Goal: Contribute content: Add original content to the website for others to see

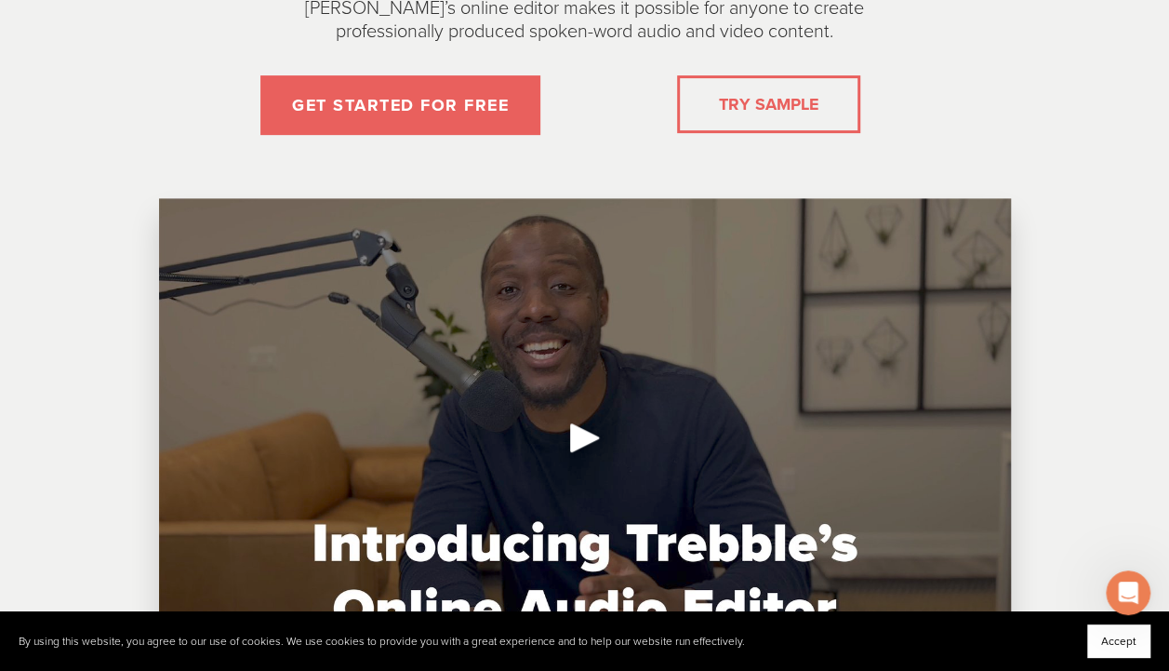
scroll to position [354, 0]
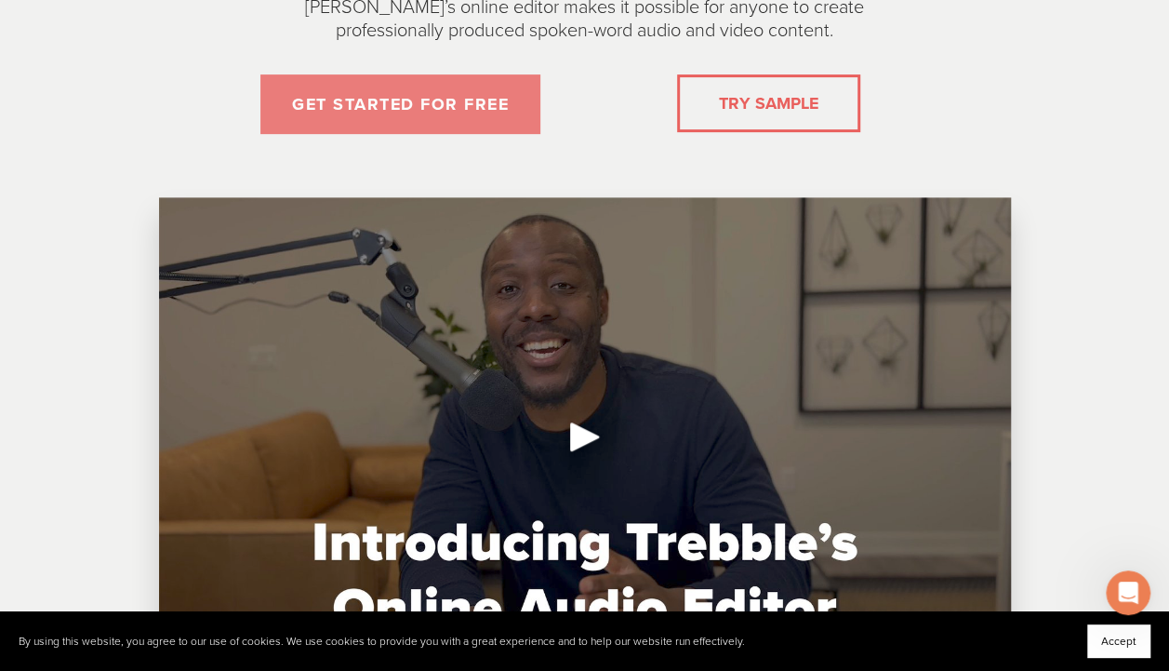
click at [400, 95] on link "GET STARTED FOR FREE" at bounding box center [400, 104] width 280 height 60
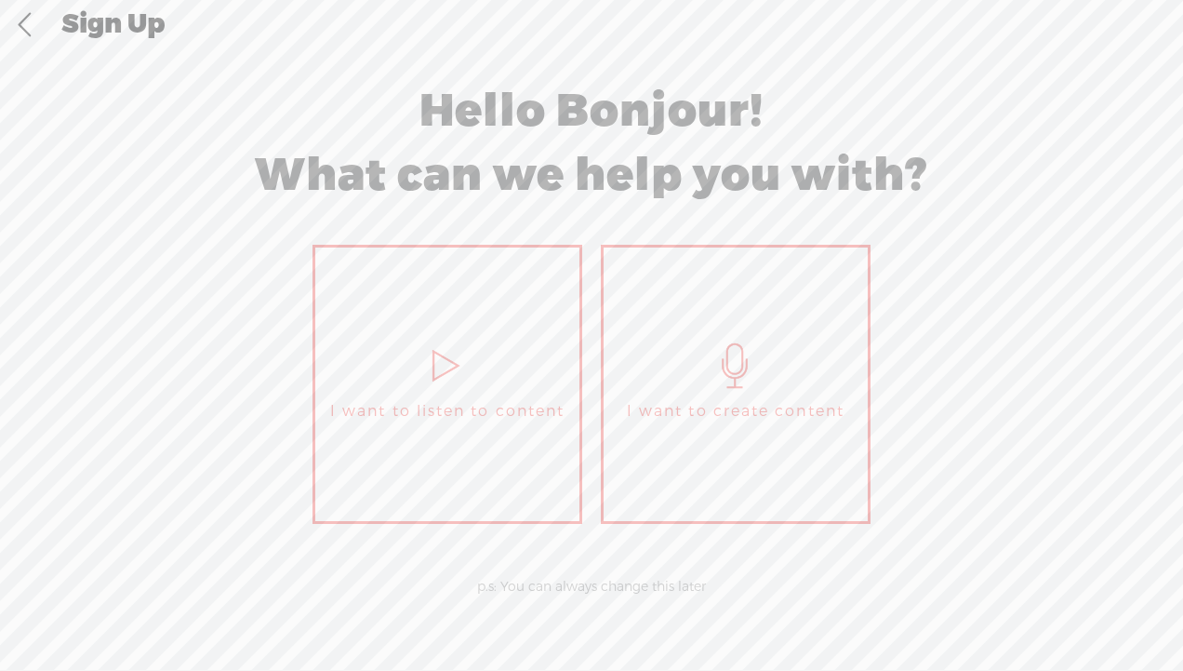
click at [676, 344] on link "I want to create content" at bounding box center [736, 384] width 270 height 279
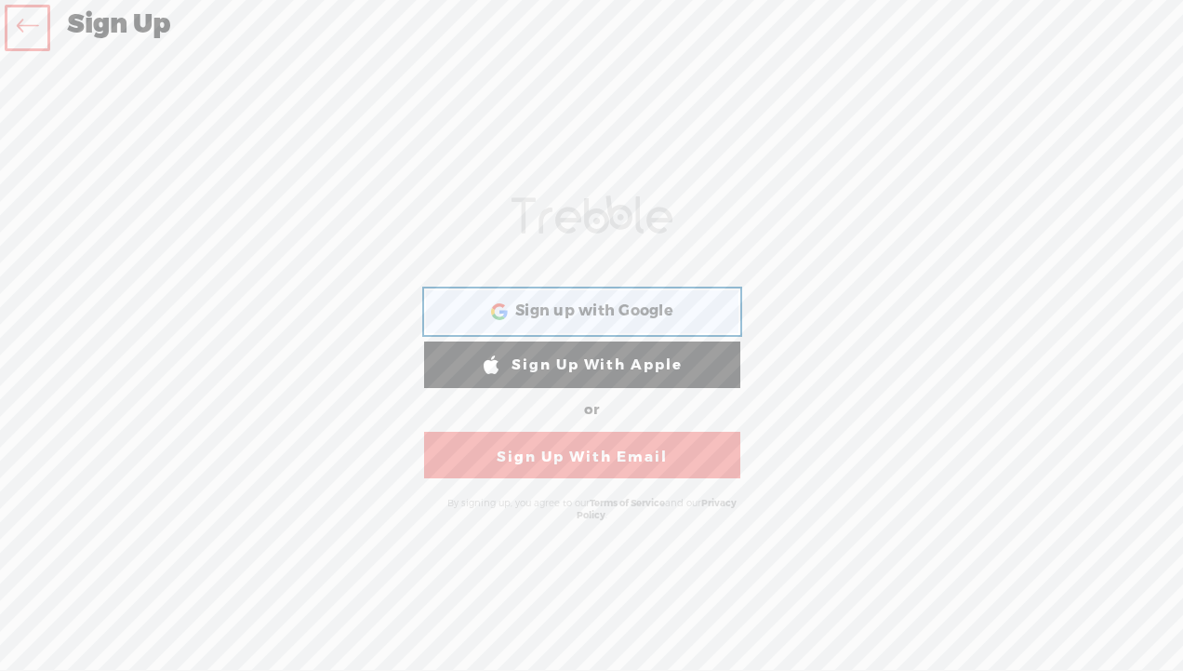
click at [638, 303] on span "Sign up with Google" at bounding box center [594, 311] width 158 height 20
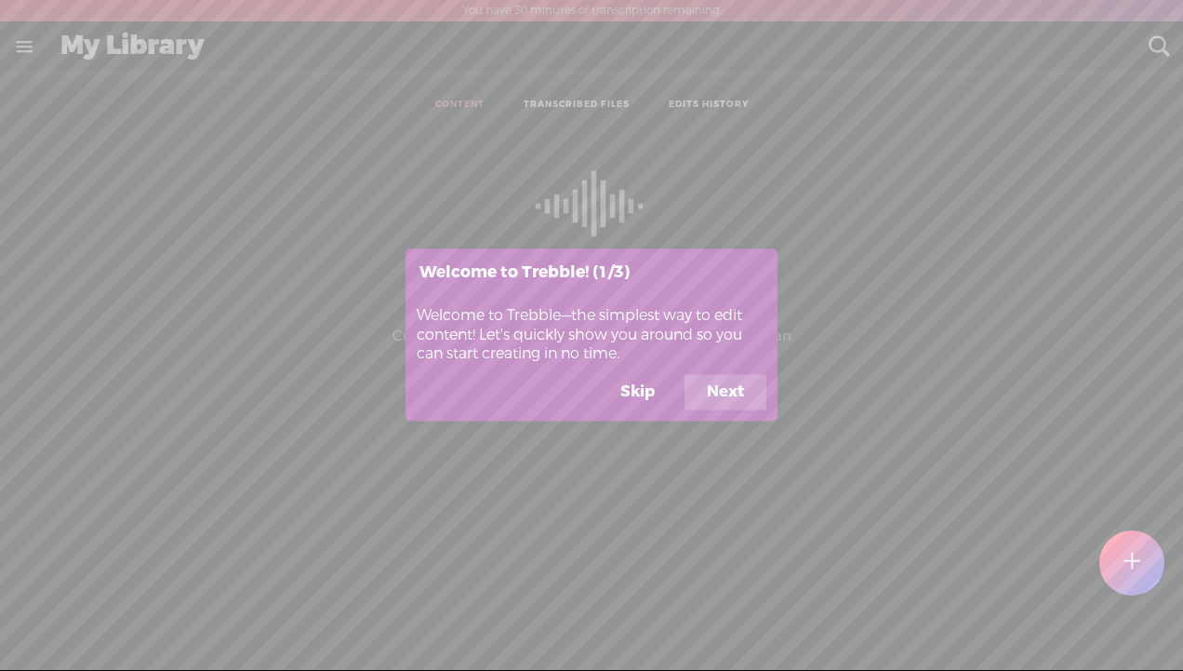
click at [722, 391] on button "Next" at bounding box center [726, 392] width 82 height 35
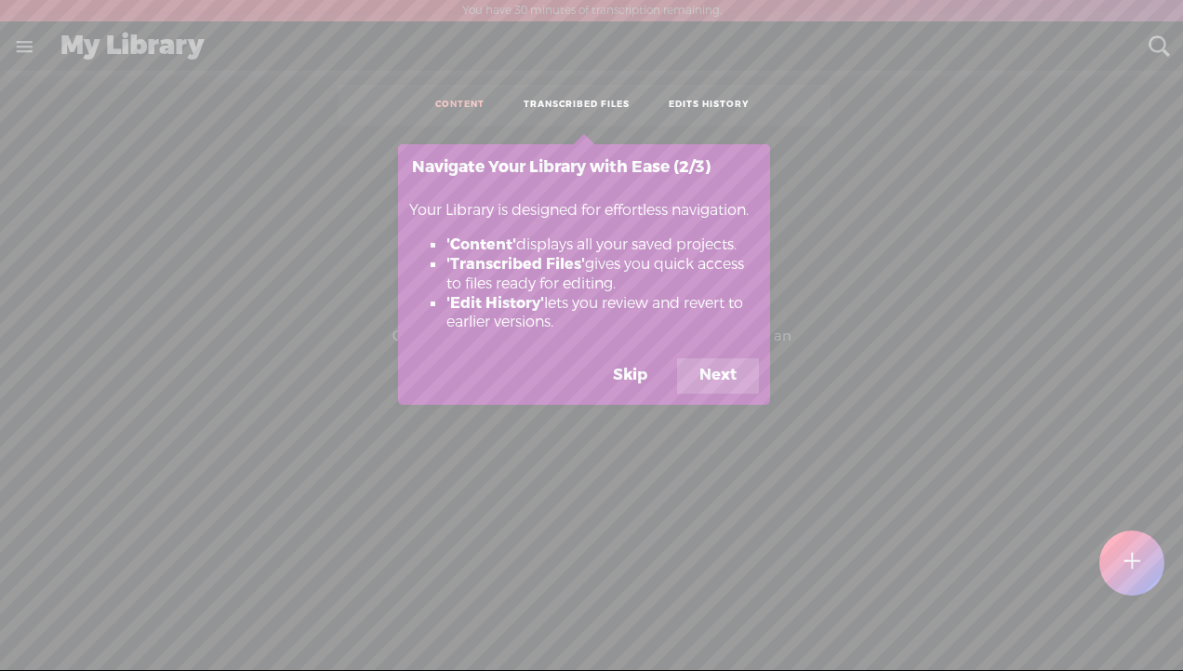
click at [722, 366] on button "Next" at bounding box center [718, 375] width 82 height 35
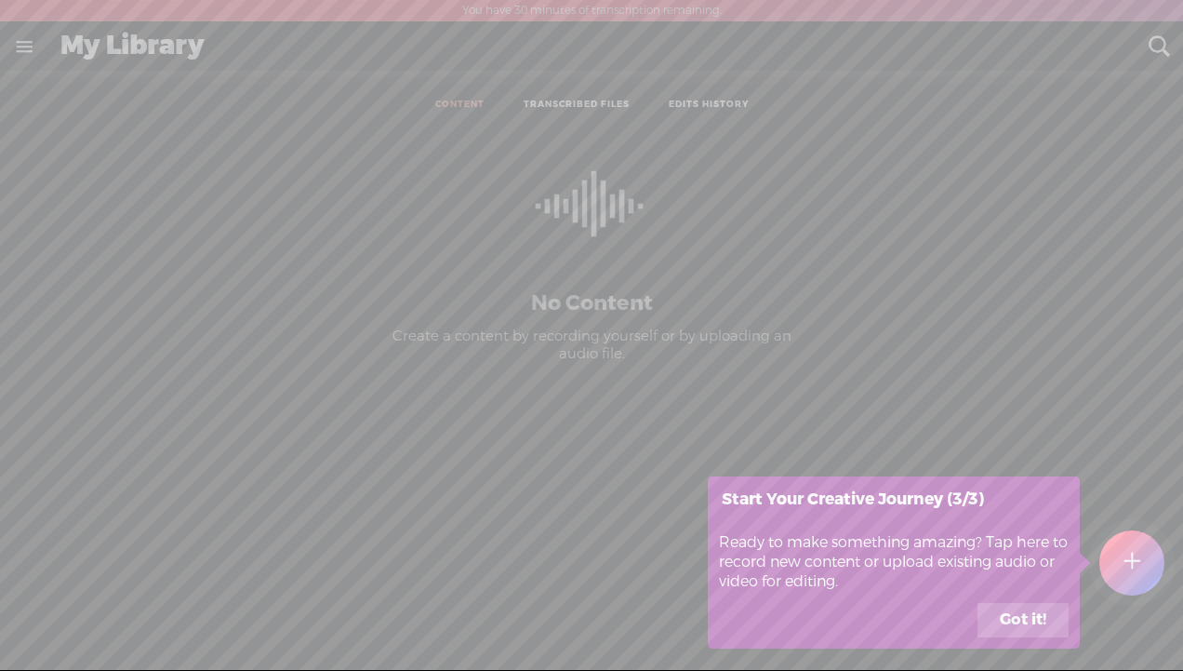
click at [1016, 619] on button "Got it!" at bounding box center [1022, 620] width 91 height 35
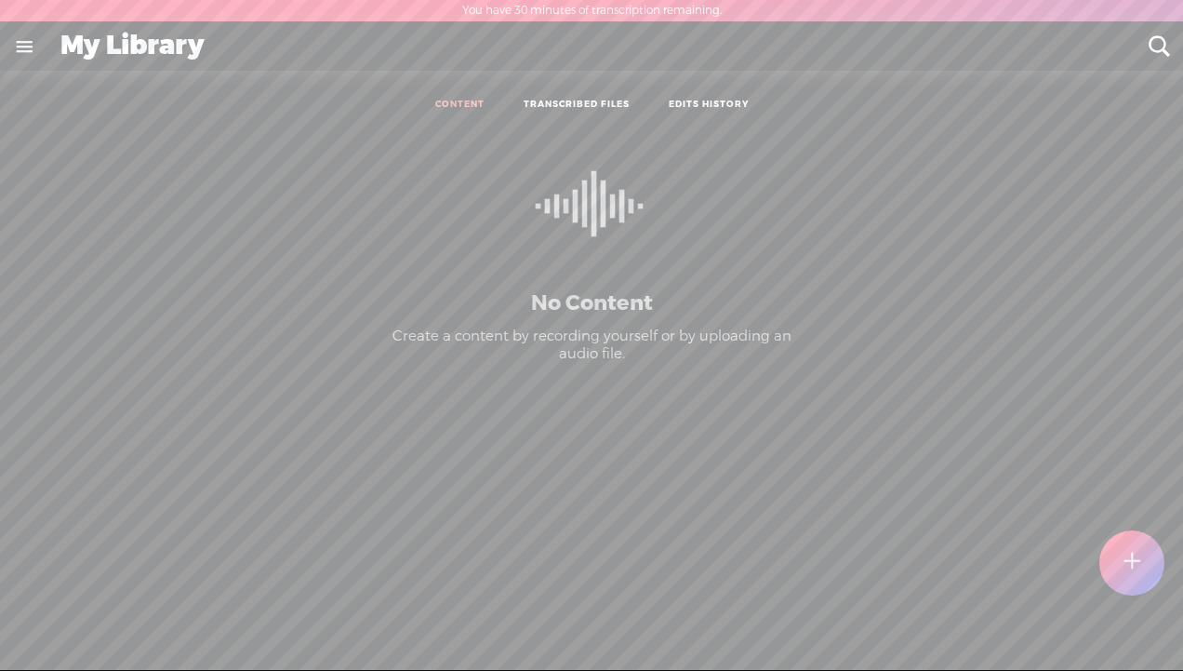
click at [1129, 555] on t at bounding box center [1132, 562] width 16 height 41
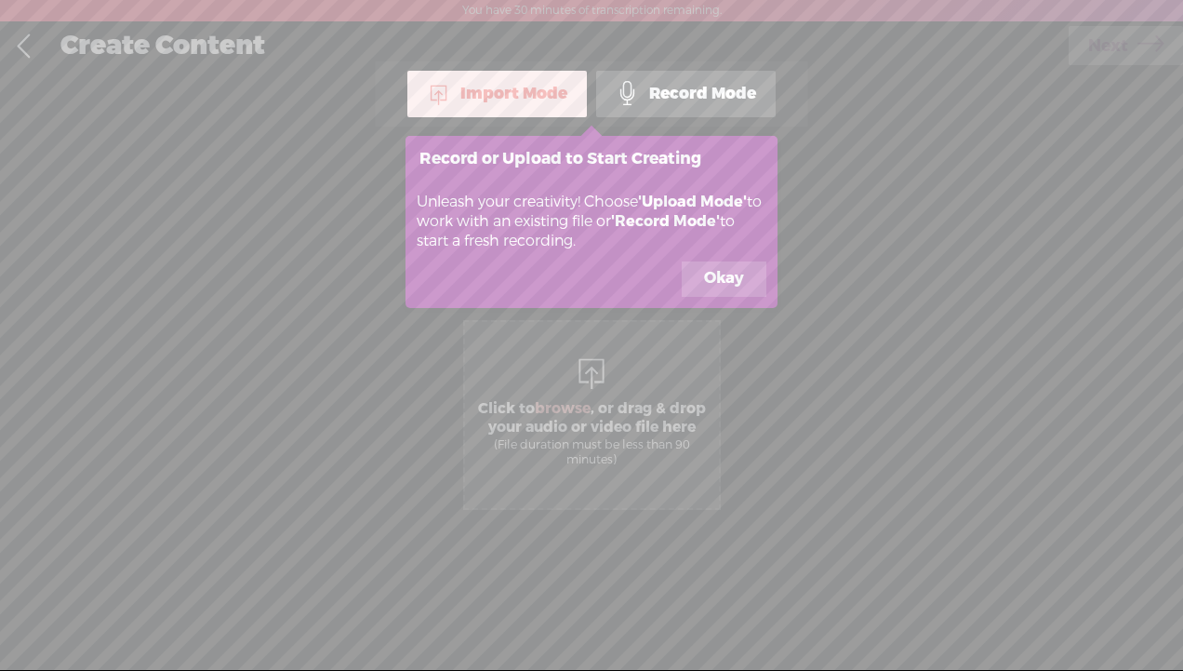
click at [726, 281] on button "Okay" at bounding box center [724, 278] width 85 height 35
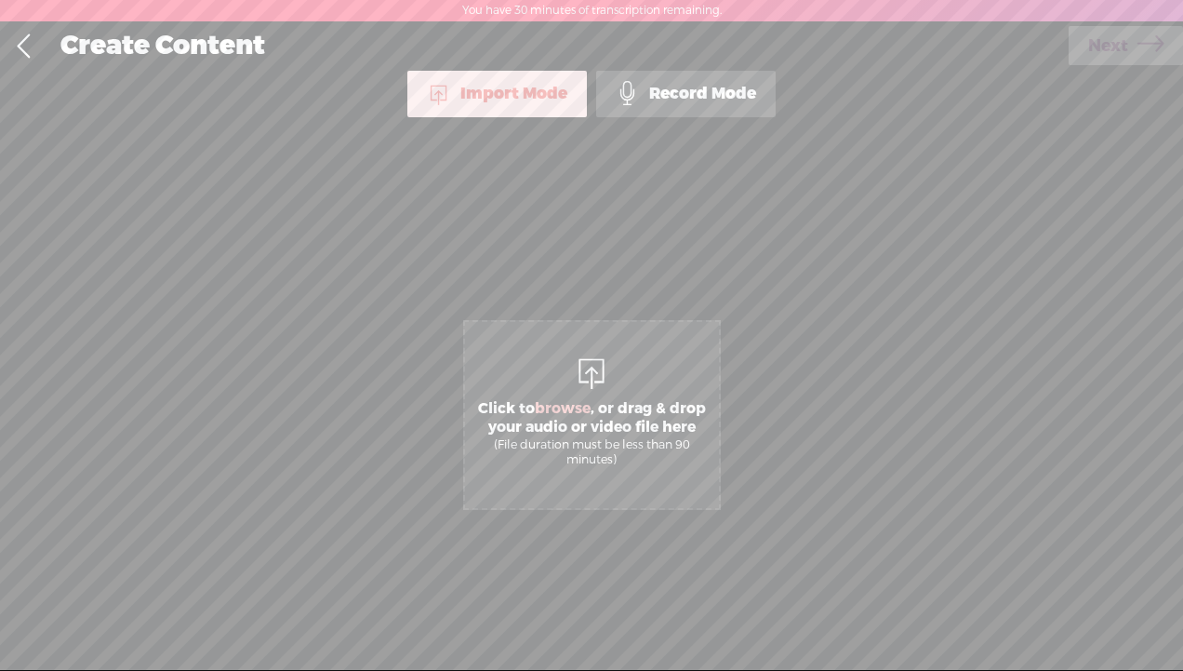
click at [679, 96] on div "Record Mode" at bounding box center [685, 94] width 179 height 47
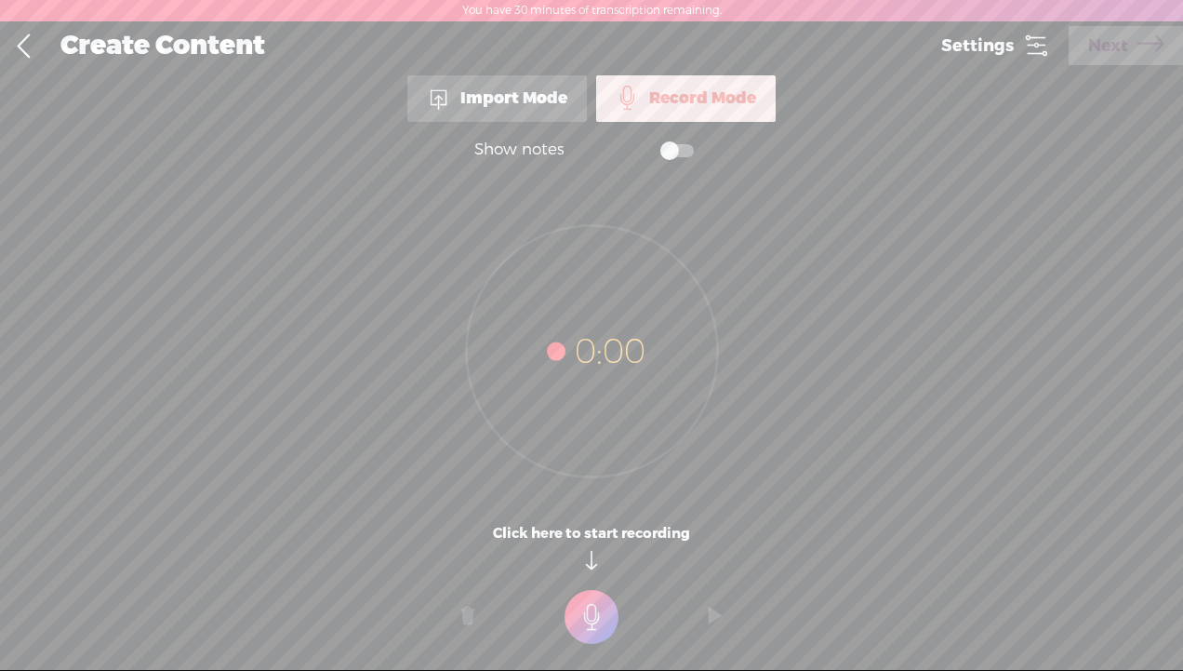
click at [495, 95] on div "Import Mode" at bounding box center [496, 98] width 179 height 47
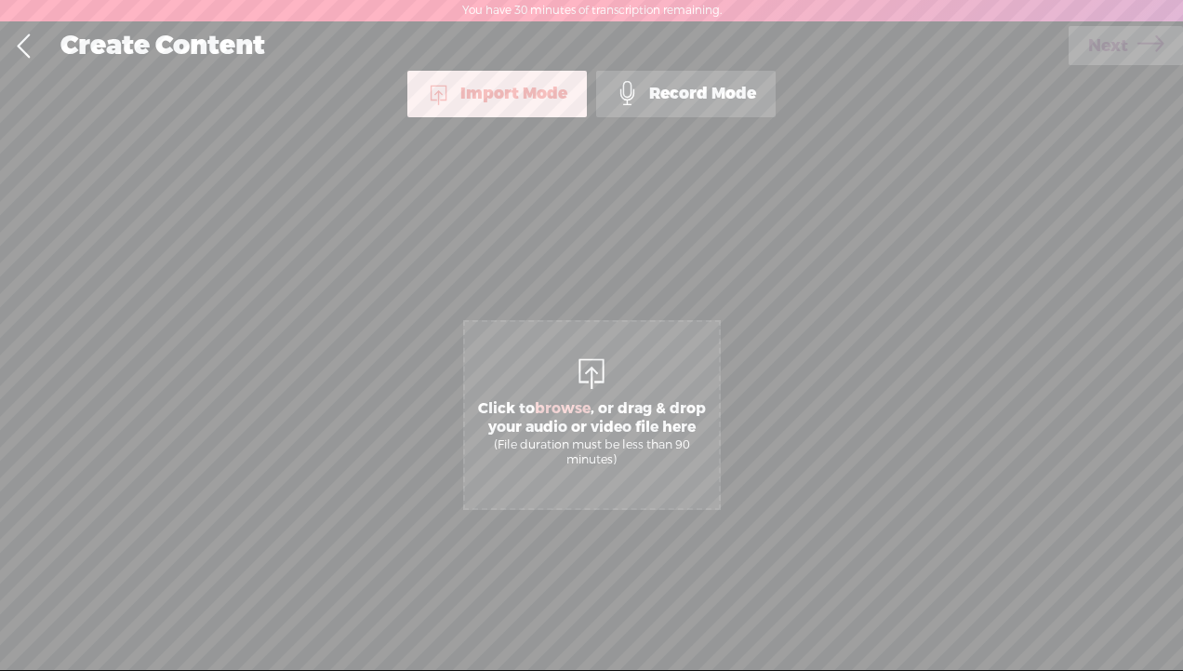
click at [664, 86] on div "Record Mode" at bounding box center [685, 94] width 179 height 47
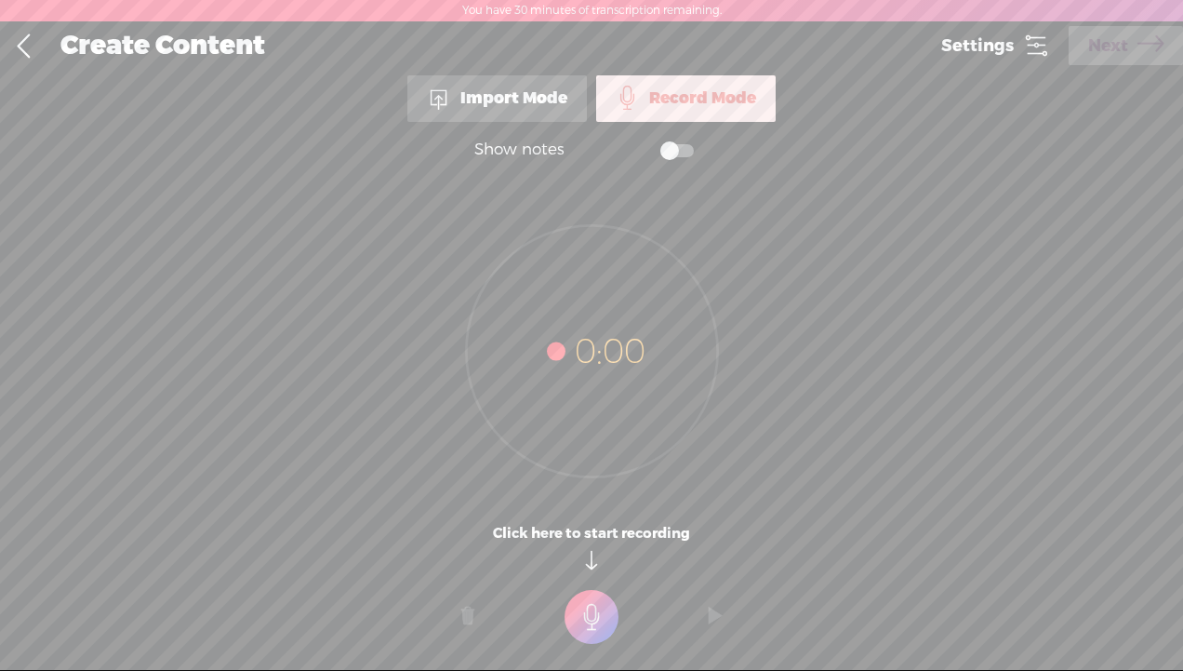
click at [540, 96] on div "Import Mode" at bounding box center [496, 98] width 179 height 47
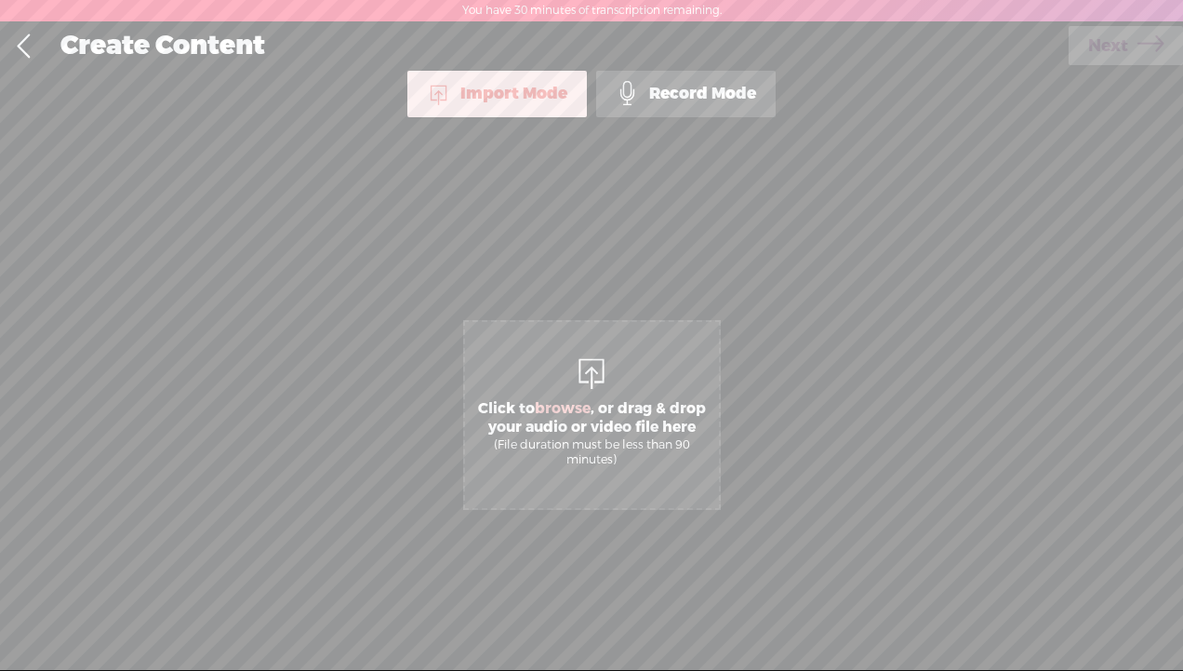
click at [678, 91] on div "Record Mode" at bounding box center [685, 94] width 179 height 47
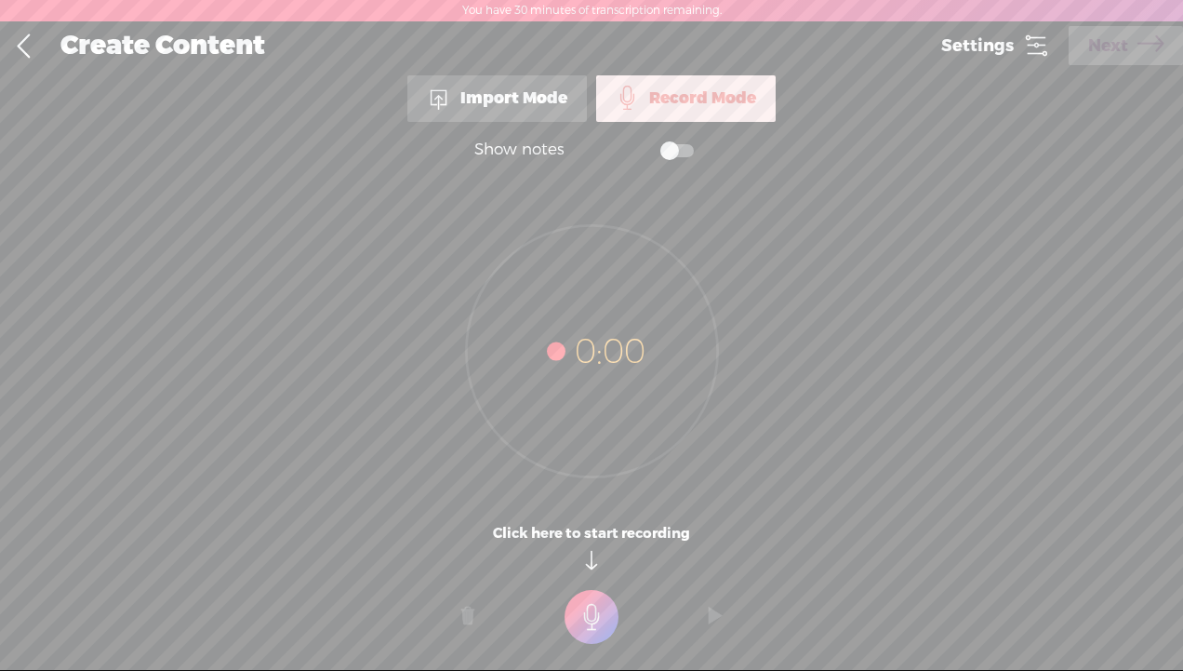
click at [592, 610] on t at bounding box center [592, 617] width 54 height 54
click at [592, 622] on t at bounding box center [592, 630] width 54 height 54
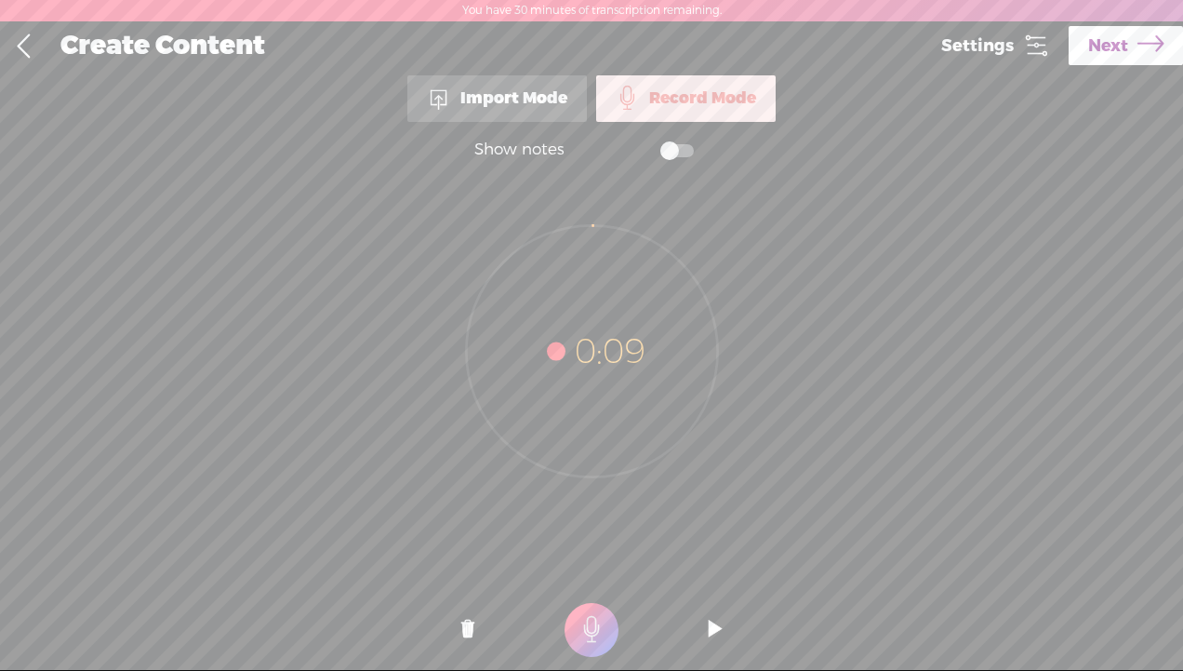
click at [713, 634] on t at bounding box center [715, 630] width 13 height 56
click at [467, 623] on t at bounding box center [467, 630] width 13 height 56
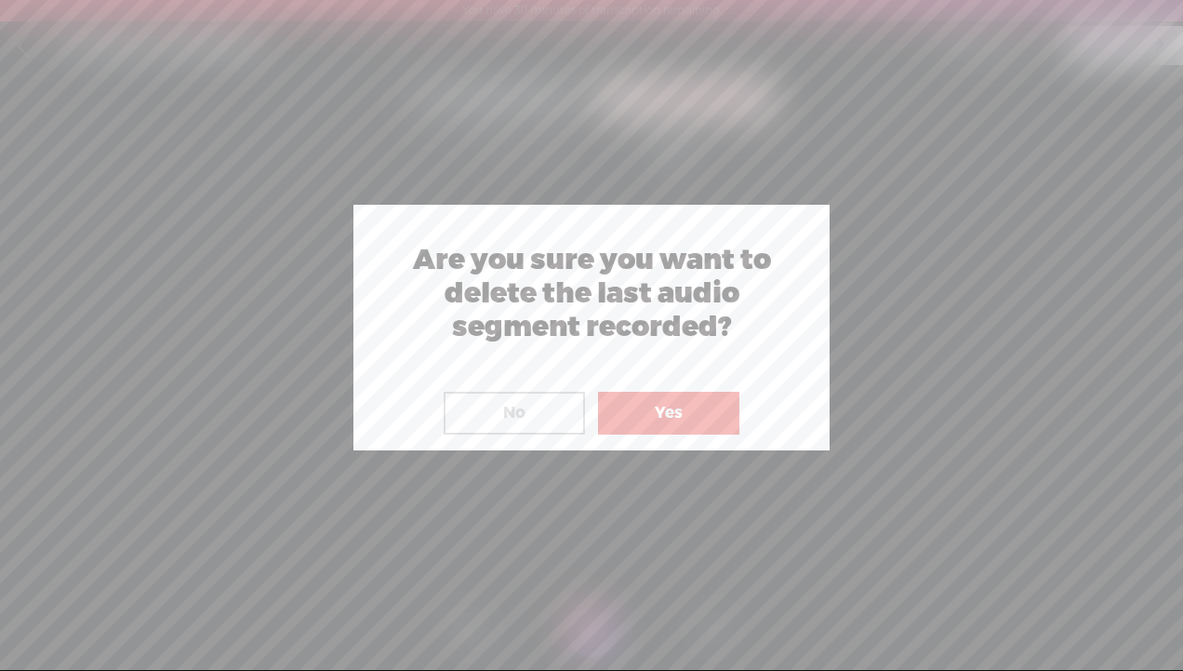
click at [682, 404] on button "Yes" at bounding box center [668, 413] width 141 height 43
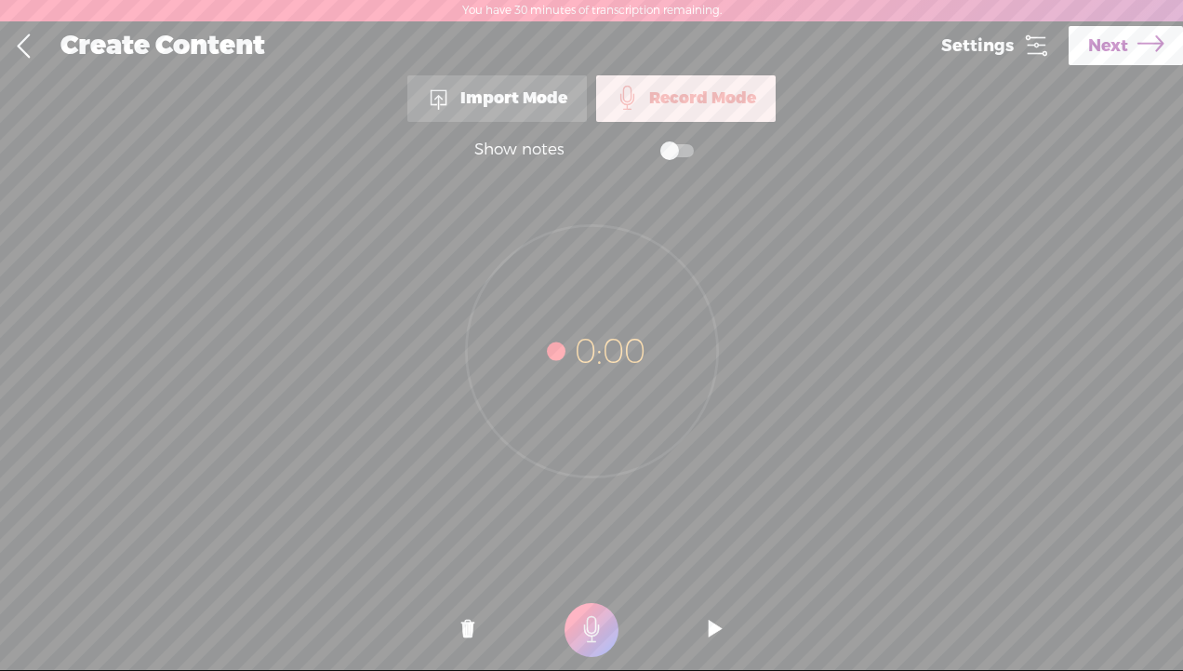
click at [175, 274] on div "0:00" at bounding box center [591, 340] width 1183 height 324
click at [1023, 51] on icon at bounding box center [1036, 46] width 26 height 26
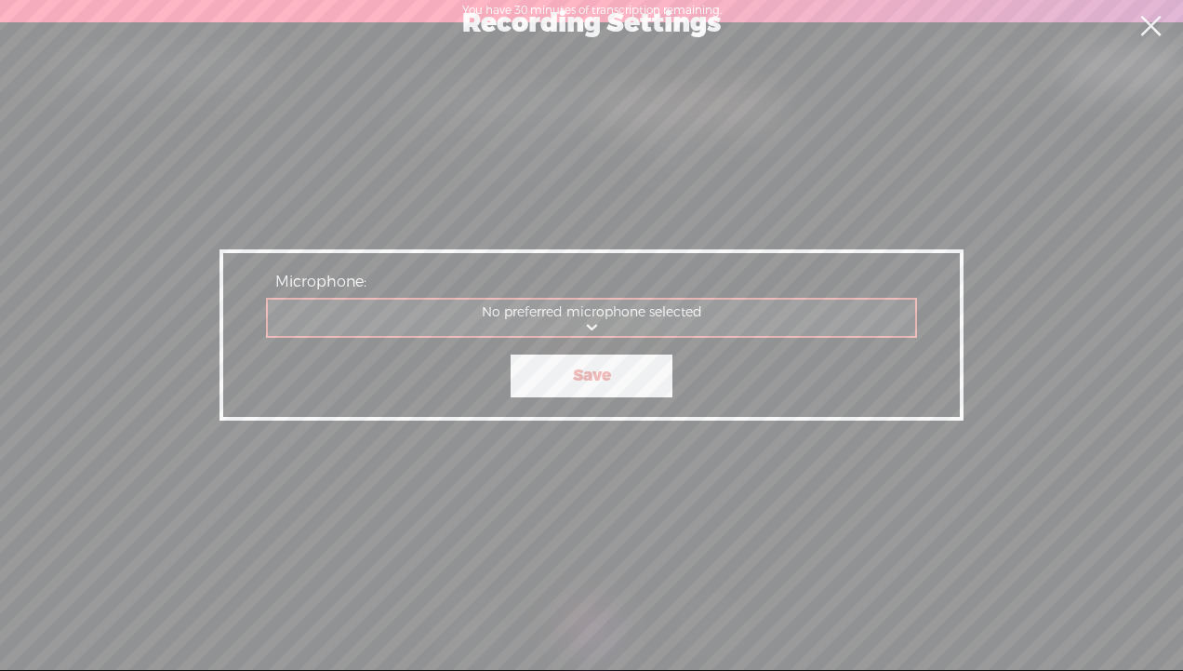
click at [583, 322] on select "Communications - Microphone Array Microphone Array No preferred microphone sele…" at bounding box center [592, 318] width 649 height 38
click at [601, 310] on select "Communications - Microphone Array Microphone Array No preferred microphone sele…" at bounding box center [592, 318] width 649 height 38
click at [571, 379] on link "Save" at bounding box center [592, 375] width 162 height 43
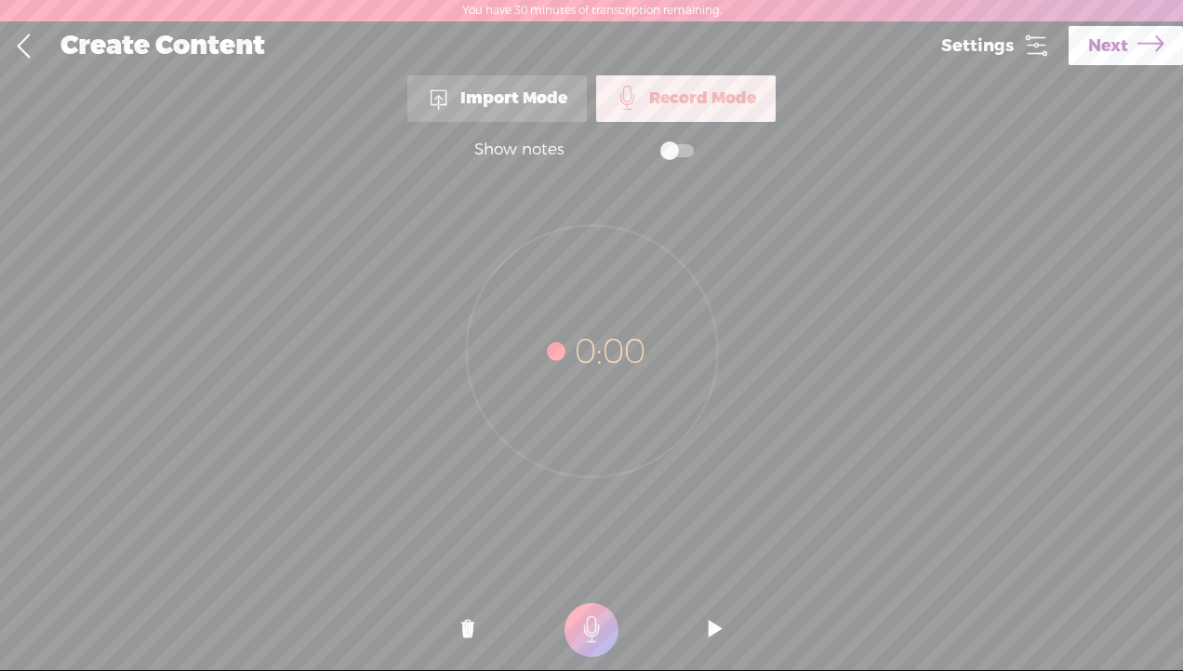
click at [667, 148] on span at bounding box center [676, 150] width 33 height 13
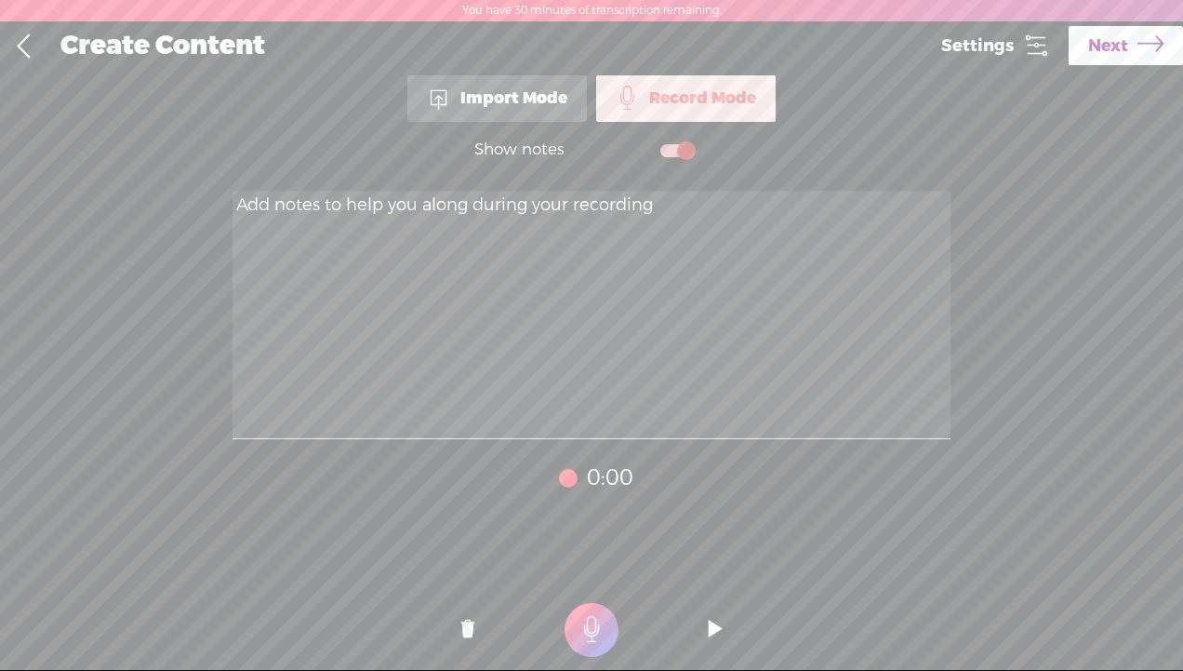
click at [683, 145] on span at bounding box center [676, 150] width 33 height 13
